Goal: Navigation & Orientation: Find specific page/section

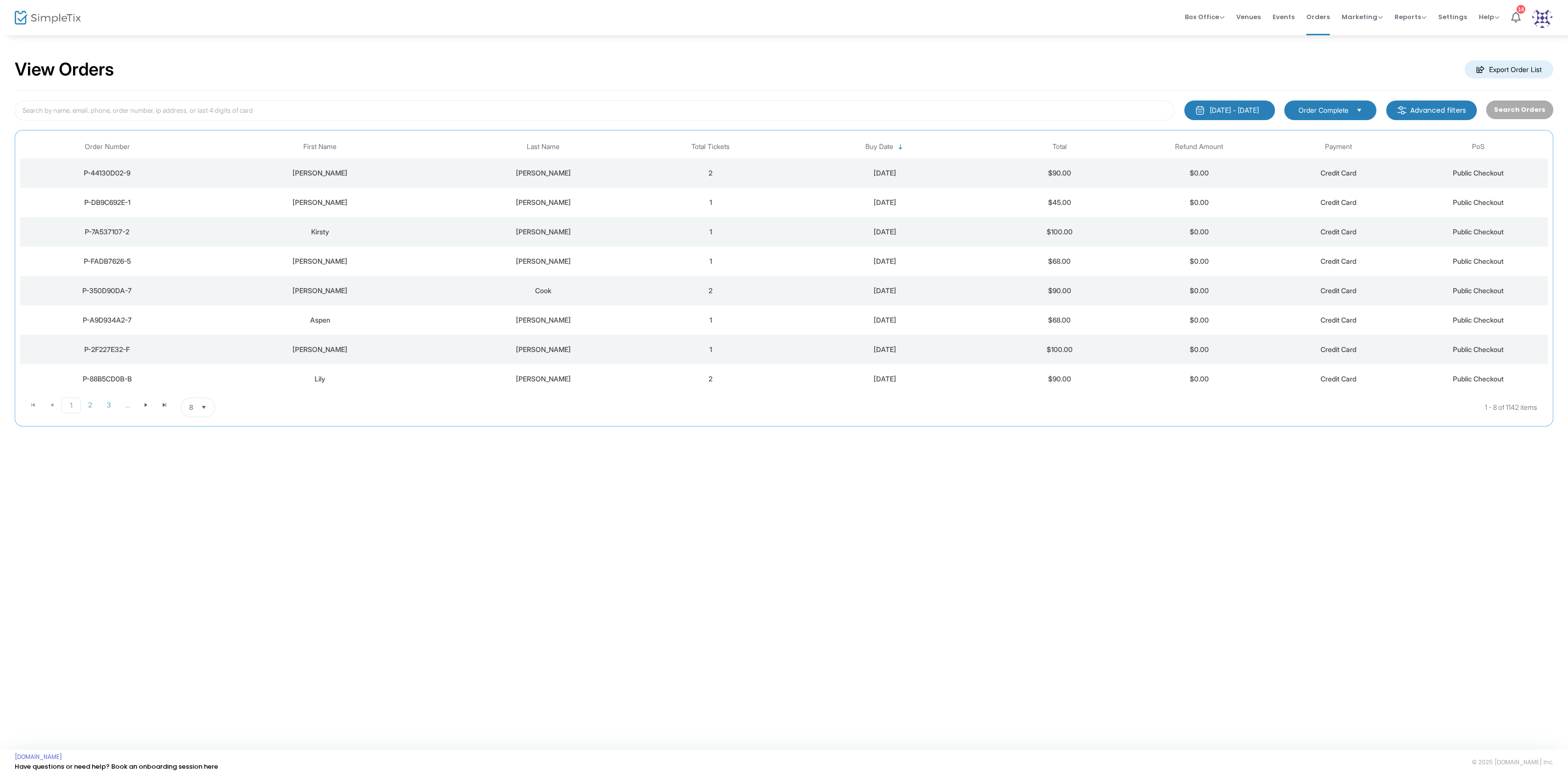
click at [76, 19] on img at bounding box center [48, 18] width 66 height 14
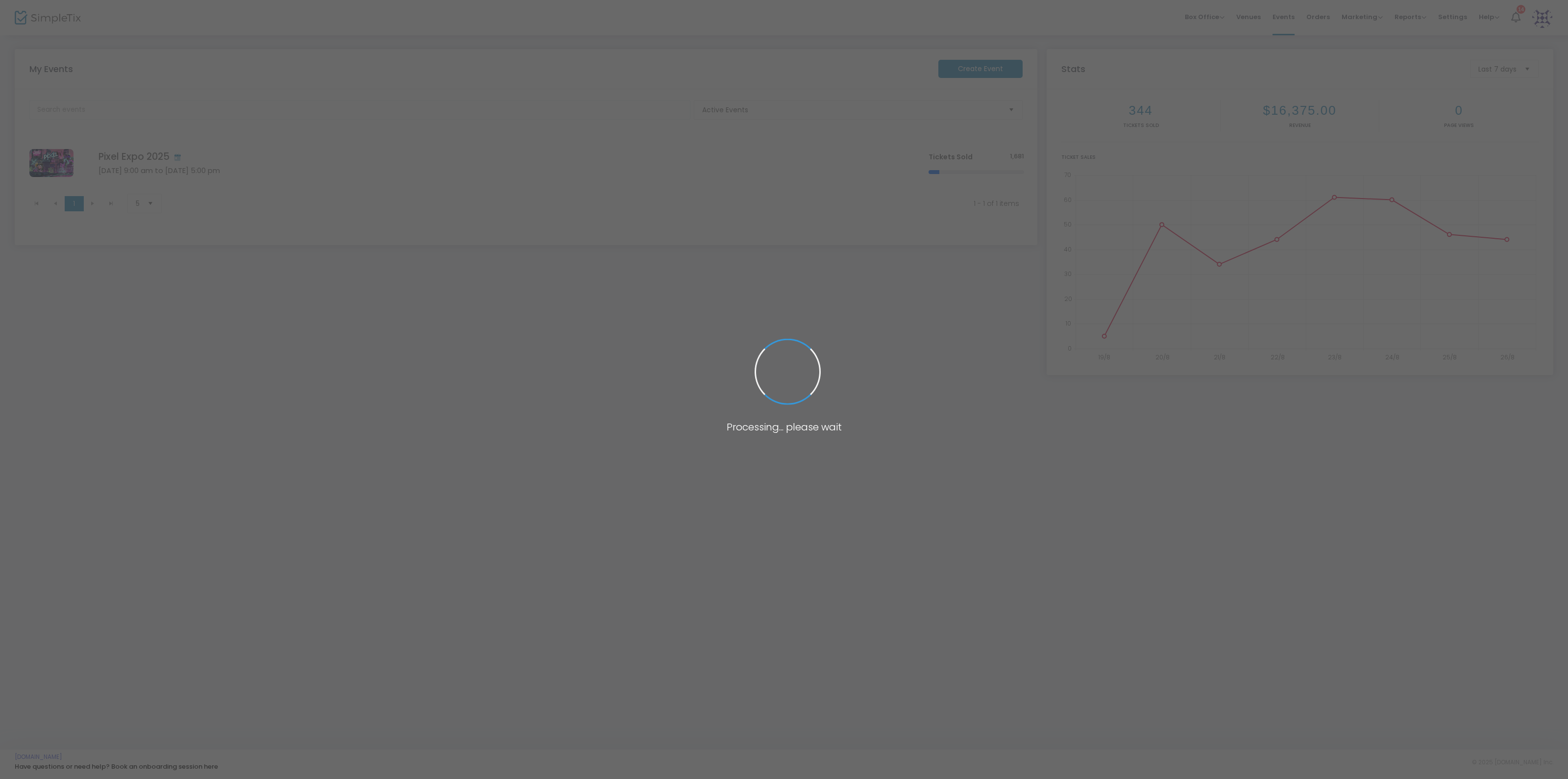
click at [600, 448] on body "Processing... please wait Box Office Sell Tickets Bookings Sell Season Pass Ven…" at bounding box center [784, 390] width 1568 height 779
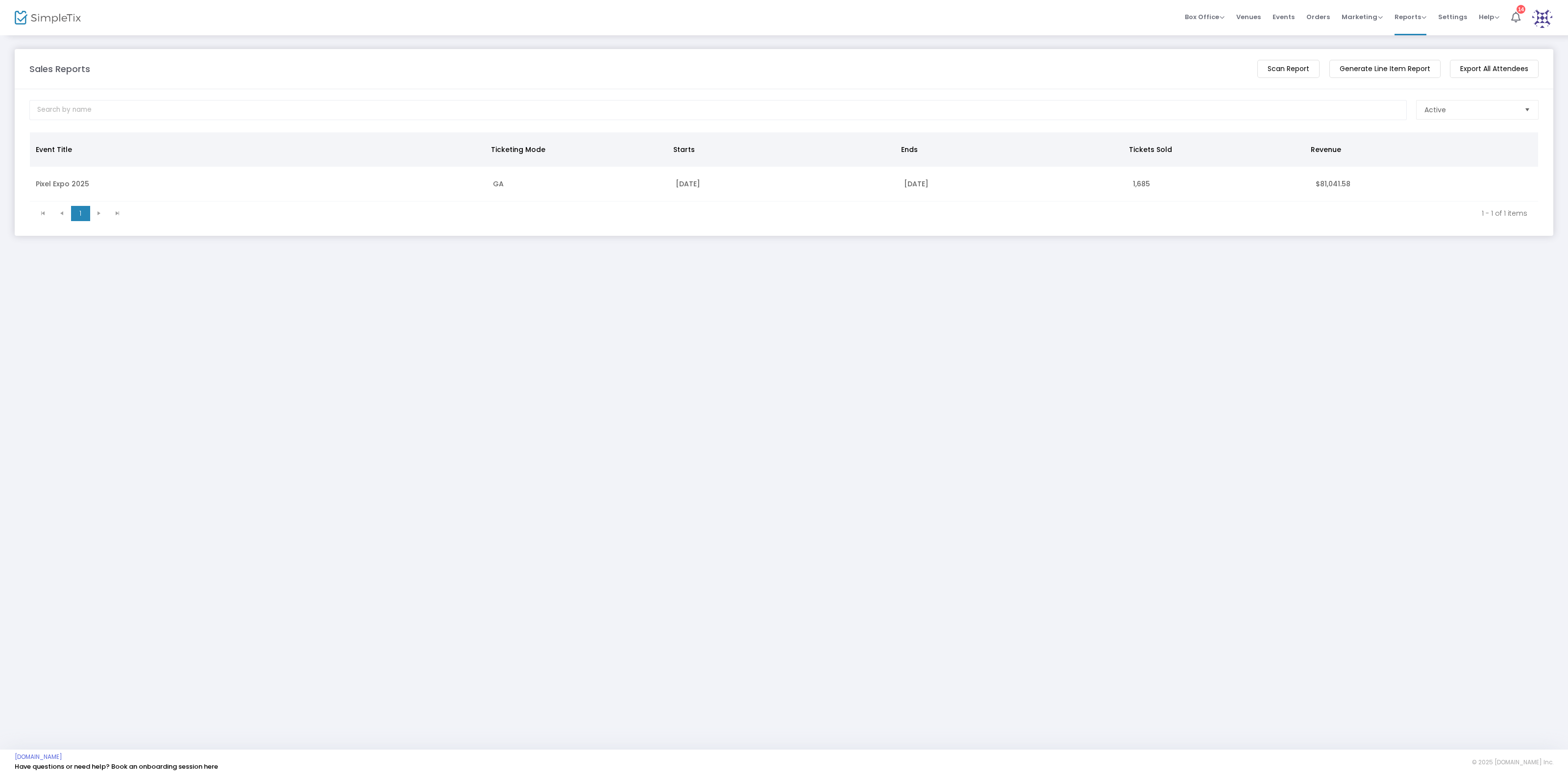
click at [754, 70] on div "Sales Reports" at bounding box center [638, 69] width 1228 height 14
click at [90, 14] on div at bounding box center [86, 17] width 48 height 35
click at [44, 23] on img at bounding box center [48, 18] width 66 height 14
